Goal: Task Accomplishment & Management: Manage account settings

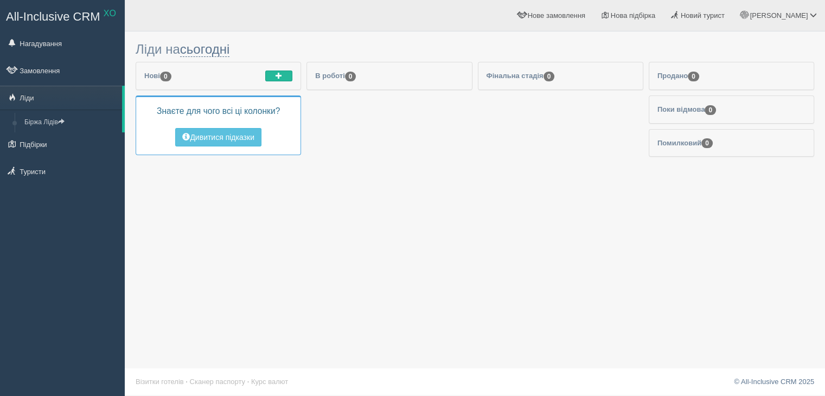
click at [47, 1] on link "All-Inclusive CRM XO" at bounding box center [63, 16] width 124 height 30
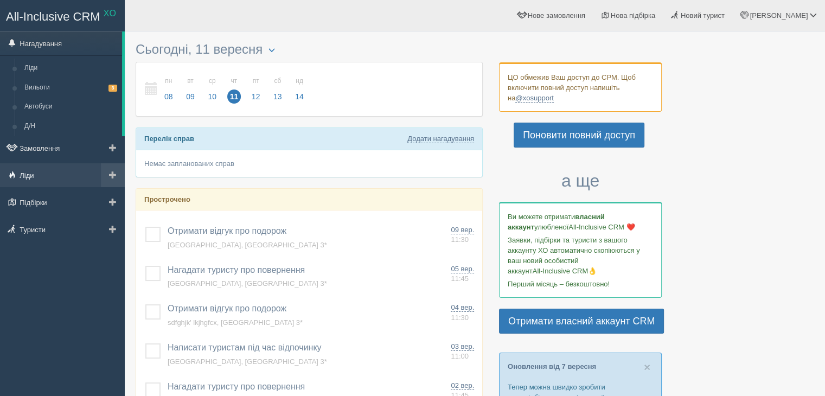
click at [53, 177] on link "Ліди" at bounding box center [62, 175] width 125 height 24
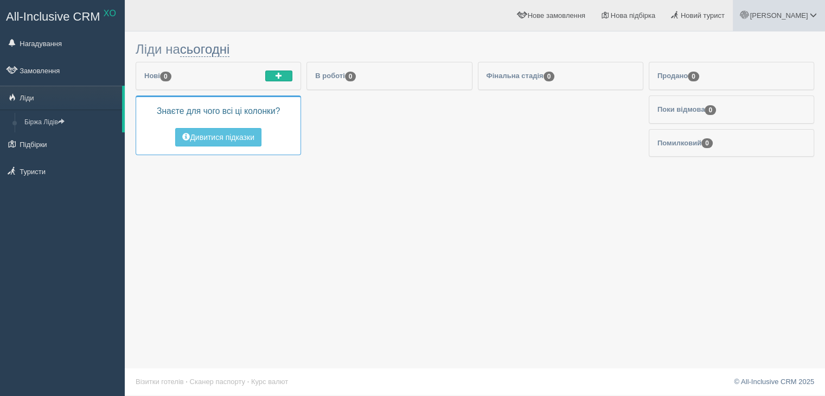
click at [787, 21] on link "[PERSON_NAME]" at bounding box center [779, 15] width 92 height 31
click at [779, 89] on link "Для туристів" at bounding box center [765, 94] width 118 height 23
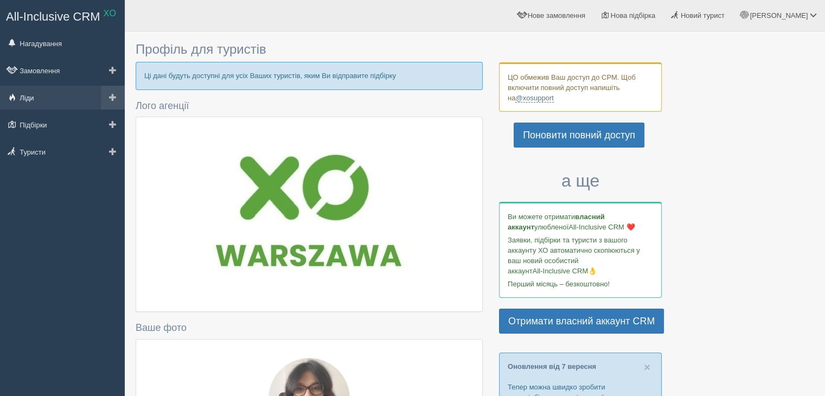
click at [36, 104] on link "Ліди" at bounding box center [62, 98] width 125 height 24
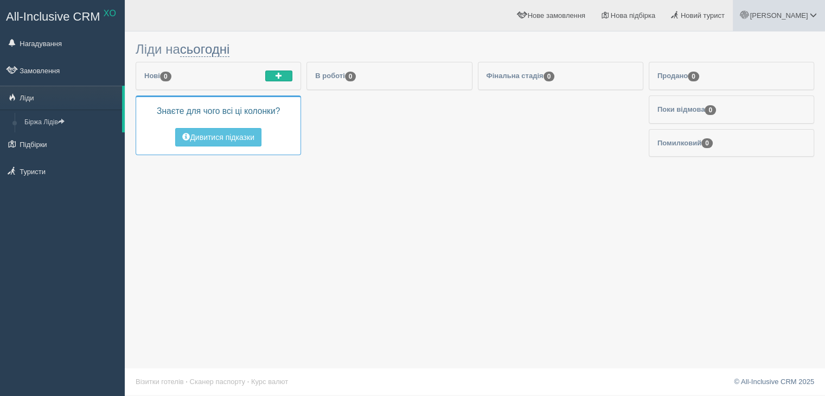
click at [794, 19] on span "[PERSON_NAME]" at bounding box center [778, 15] width 58 height 8
click at [762, 53] on link "Мій профіль" at bounding box center [765, 48] width 118 height 23
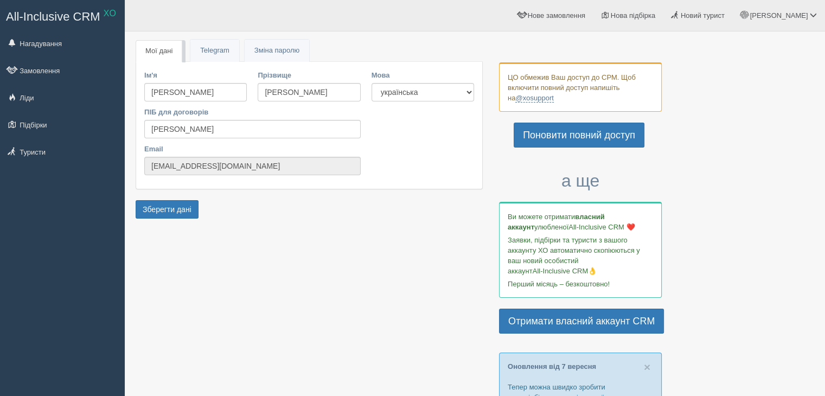
drag, startPoint x: 491, startPoint y: 82, endPoint x: 496, endPoint y: 80, distance: 5.6
drag, startPoint x: 510, startPoint y: 74, endPoint x: 631, endPoint y: 87, distance: 122.2
click at [631, 87] on div "ЦО обмежив Ваш доступ до СРМ. Щоб включити повний доступ напишіть на @xosupport" at bounding box center [580, 86] width 163 height 49
click at [530, 79] on div "ЦО обмежив Ваш доступ до СРМ. Щоб включити повний доступ напишіть на @xosupport" at bounding box center [580, 86] width 163 height 49
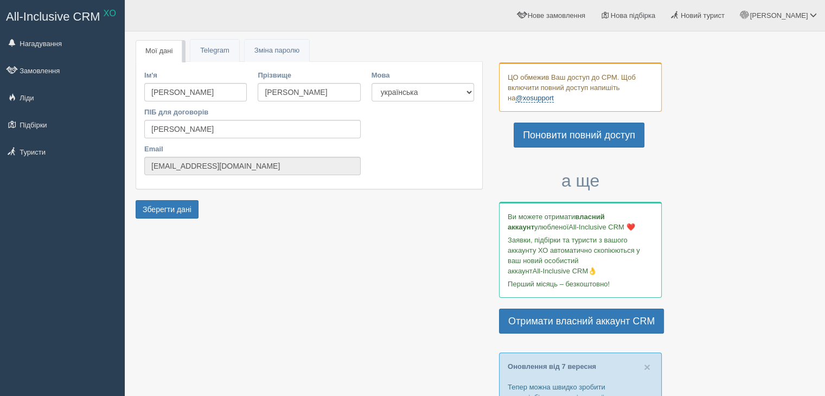
click at [534, 100] on link "@xosupport" at bounding box center [534, 98] width 38 height 9
click at [56, 11] on span "All-Inclusive CRM" at bounding box center [53, 17] width 94 height 14
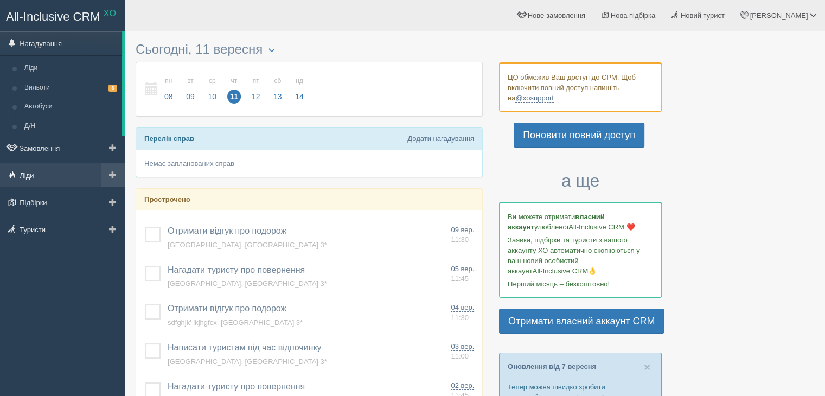
click at [30, 168] on link "Ліди" at bounding box center [62, 175] width 125 height 24
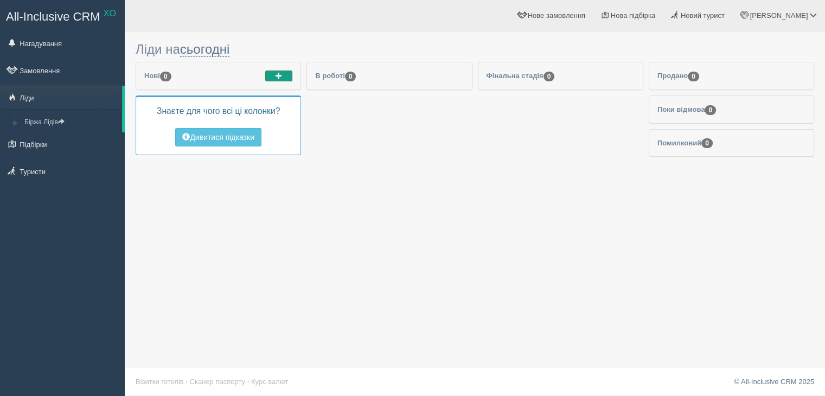
click at [278, 76] on span "button" at bounding box center [278, 75] width 7 height 7
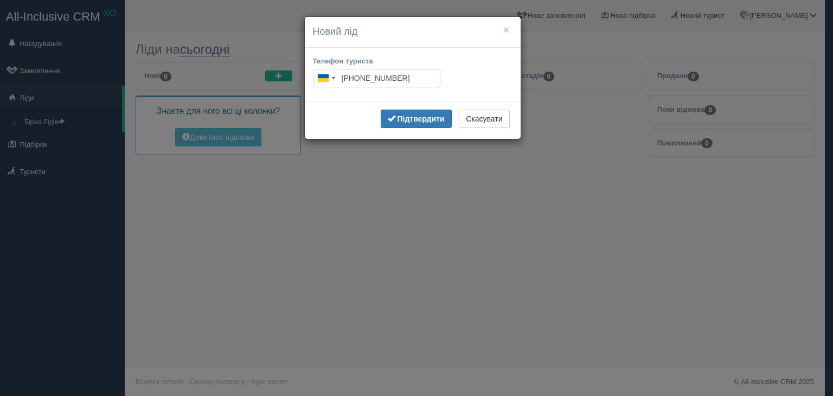
type input "[PHONE_NUMBER] 49xx"
click at [508, 28] on button "×" at bounding box center [506, 29] width 7 height 11
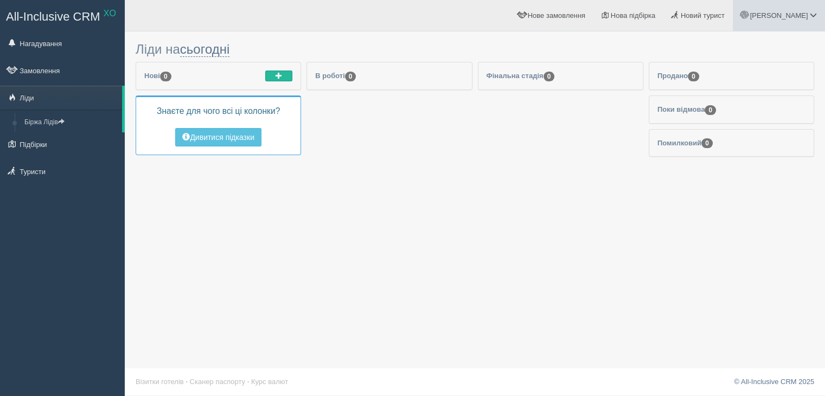
click at [794, 2] on link "[PERSON_NAME]" at bounding box center [779, 15] width 92 height 31
click at [754, 55] on link "Мій профіль" at bounding box center [765, 48] width 118 height 23
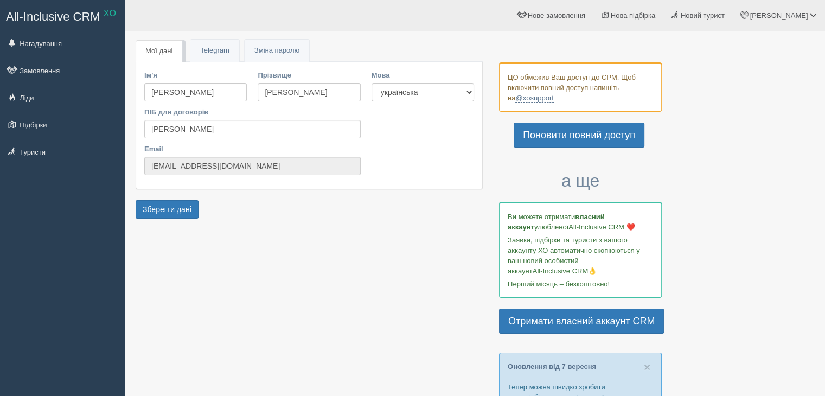
click at [49, 18] on span "All-Inclusive CRM" at bounding box center [53, 17] width 94 height 14
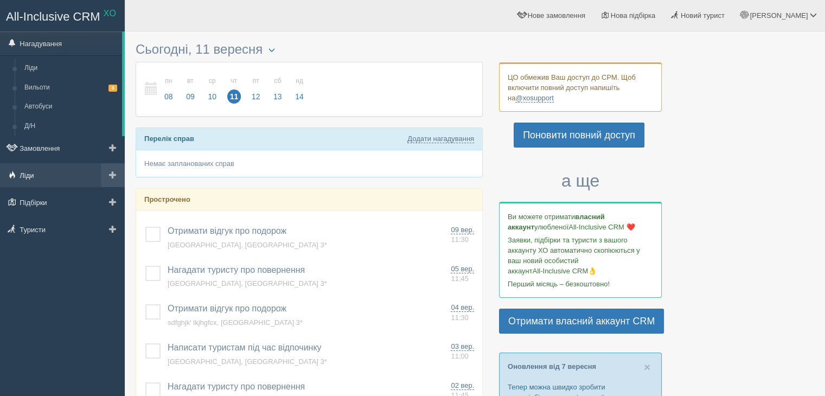
click at [27, 184] on link "Ліди" at bounding box center [62, 175] width 125 height 24
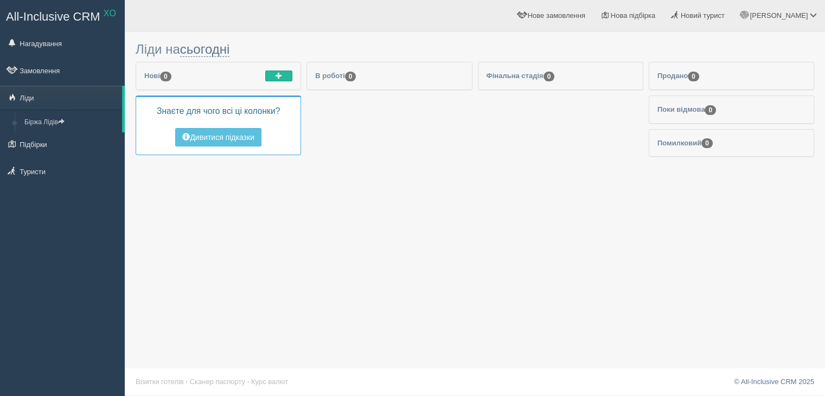
click at [405, 280] on div "Ліди на сьогодні Сьогодні Завтра Цей тиждень Наступний тиждень 0" at bounding box center [475, 198] width 700 height 396
